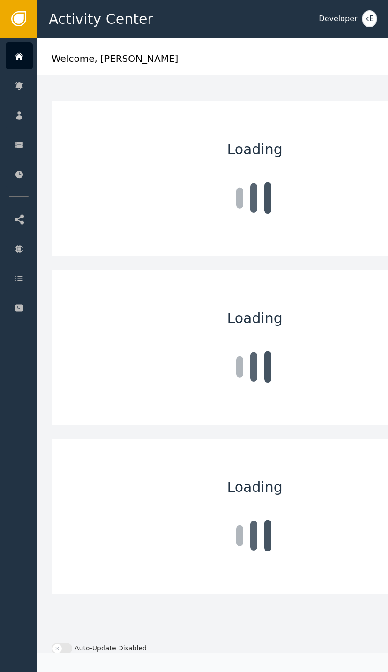
click at [14, 59] on div at bounding box center [19, 55] width 27 height 27
click at [60, 106] on div "Customers" at bounding box center [91, 115] width 98 height 26
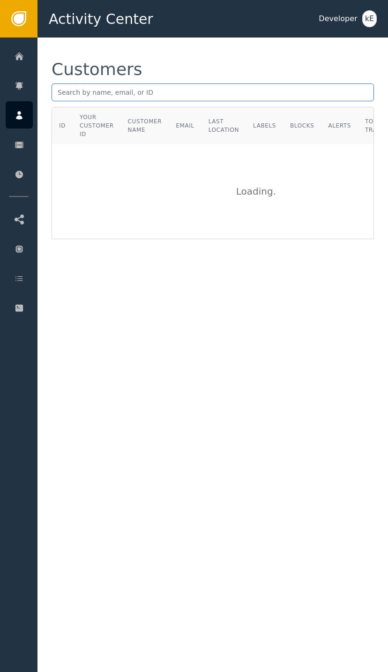
click at [74, 88] on input "text" at bounding box center [213, 92] width 323 height 18
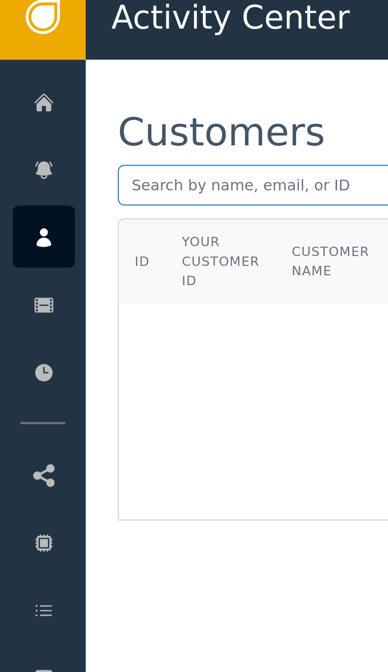
click at [67, 83] on input "text" at bounding box center [213, 92] width 323 height 18
paste input "[EMAIL_ADDRESS][DOMAIN_NAME]"
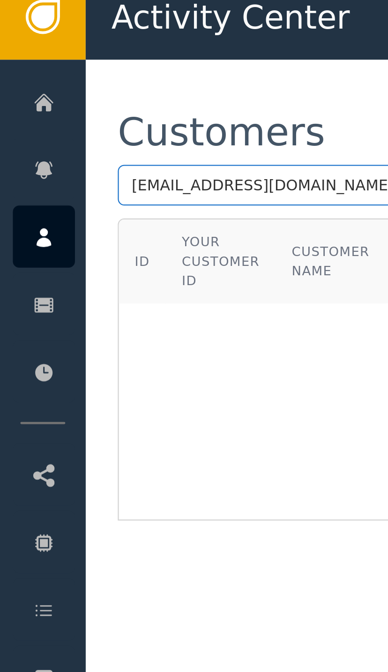
type input "[EMAIL_ADDRESS][DOMAIN_NAME]"
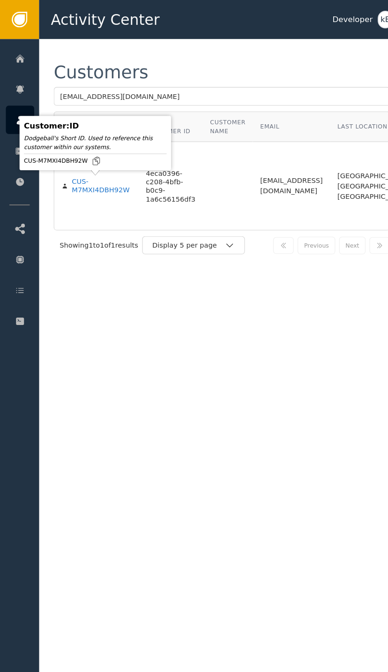
click at [78, 177] on div "CUS-M7MXI4DBH92W" at bounding box center [97, 178] width 57 height 16
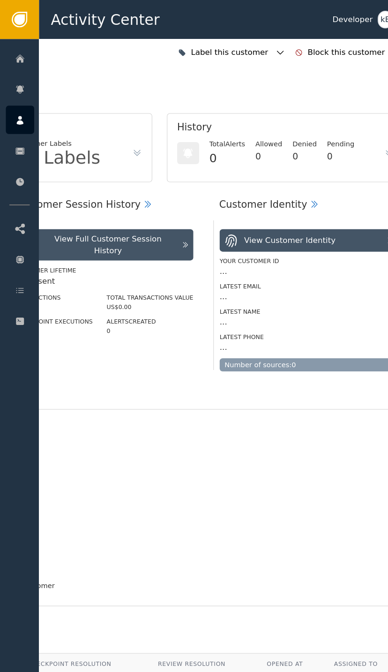
scroll to position [0, 251]
click at [274, 53] on icon "button" at bounding box center [269, 50] width 9 height 9
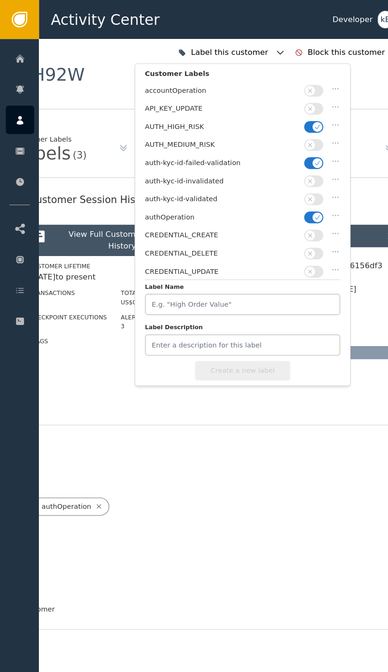
click at [308, 122] on span "button" at bounding box center [304, 121] width 9 height 9
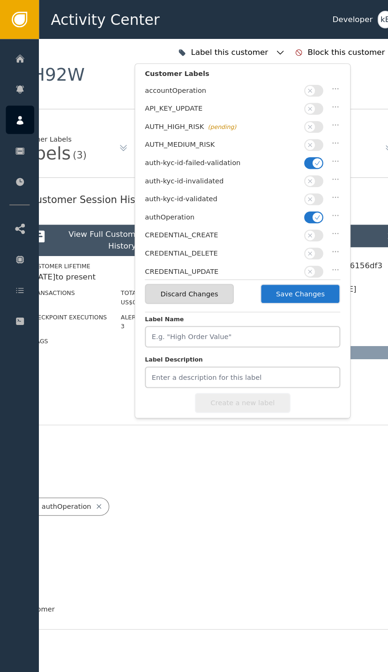
click at [307, 156] on icon "button" at bounding box center [305, 156] width 7 height 7
click at [305, 189] on button "button" at bounding box center [301, 191] width 18 height 11
click at [291, 289] on button "Save Changes" at bounding box center [288, 281] width 77 height 19
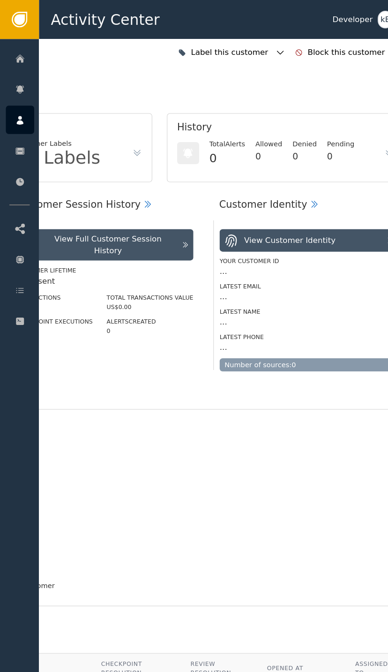
click at [15, 281] on icon at bounding box center [19, 278] width 9 height 10
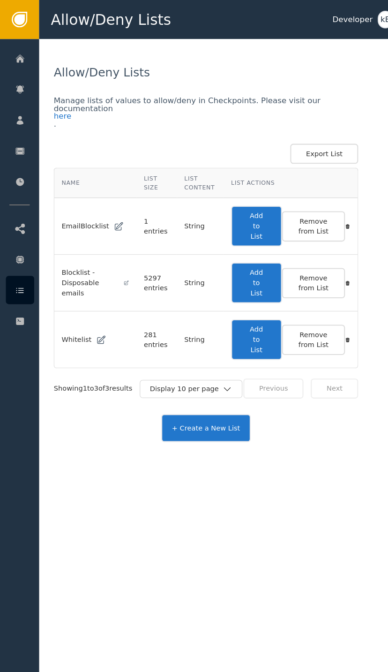
click at [255, 325] on button "Add to List" at bounding box center [246, 325] width 49 height 39
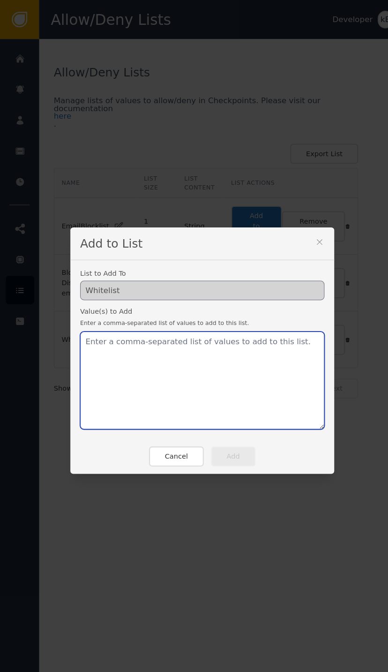
click at [134, 347] on textarea at bounding box center [194, 365] width 234 height 94
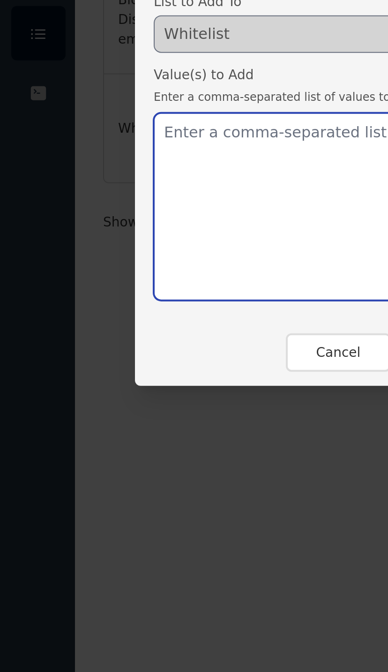
paste textarea "[EMAIL_ADDRESS][DOMAIN_NAME]"
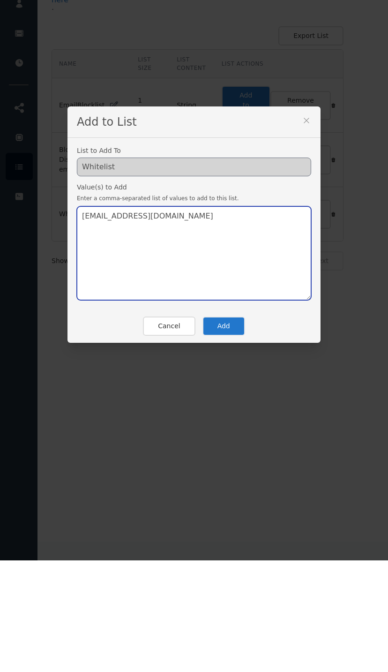
type textarea "[EMAIL_ADDRESS][DOMAIN_NAME]"
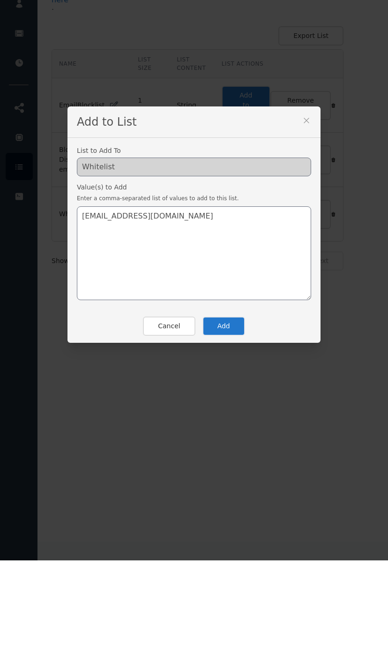
click at [234, 428] on button "Add" at bounding box center [224, 437] width 43 height 19
